Goal: Transaction & Acquisition: Subscribe to service/newsletter

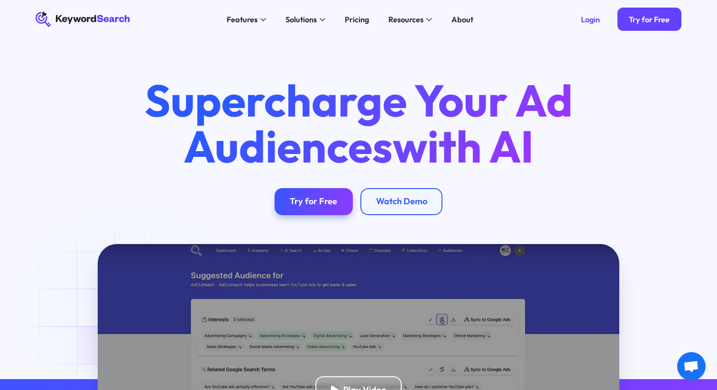
click at [360, 28] on div "Features AI Audience Builder Supercharge your Google and YouTube ad audiences K…" at bounding box center [349, 19] width 423 height 39
click at [356, 16] on div "Pricing" at bounding box center [357, 19] width 24 height 11
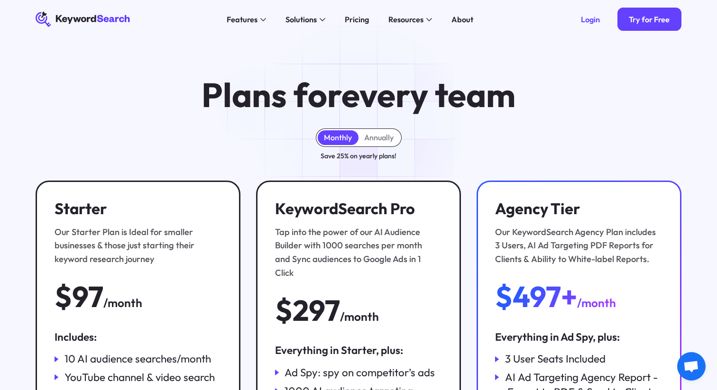
click at [252, 105] on h1 "Plans for every team" at bounding box center [359, 95] width 314 height 36
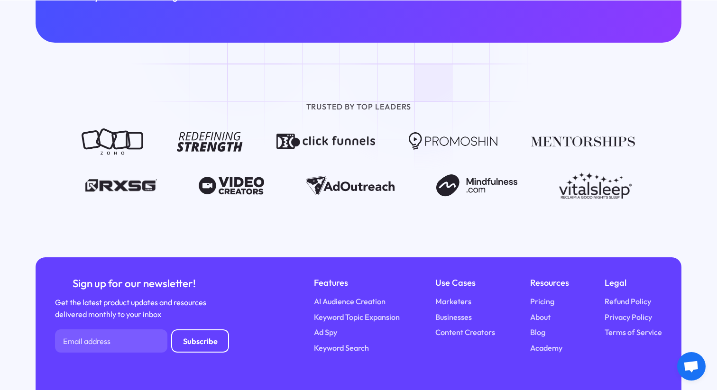
scroll to position [1134, 0]
